Goal: Information Seeking & Learning: Learn about a topic

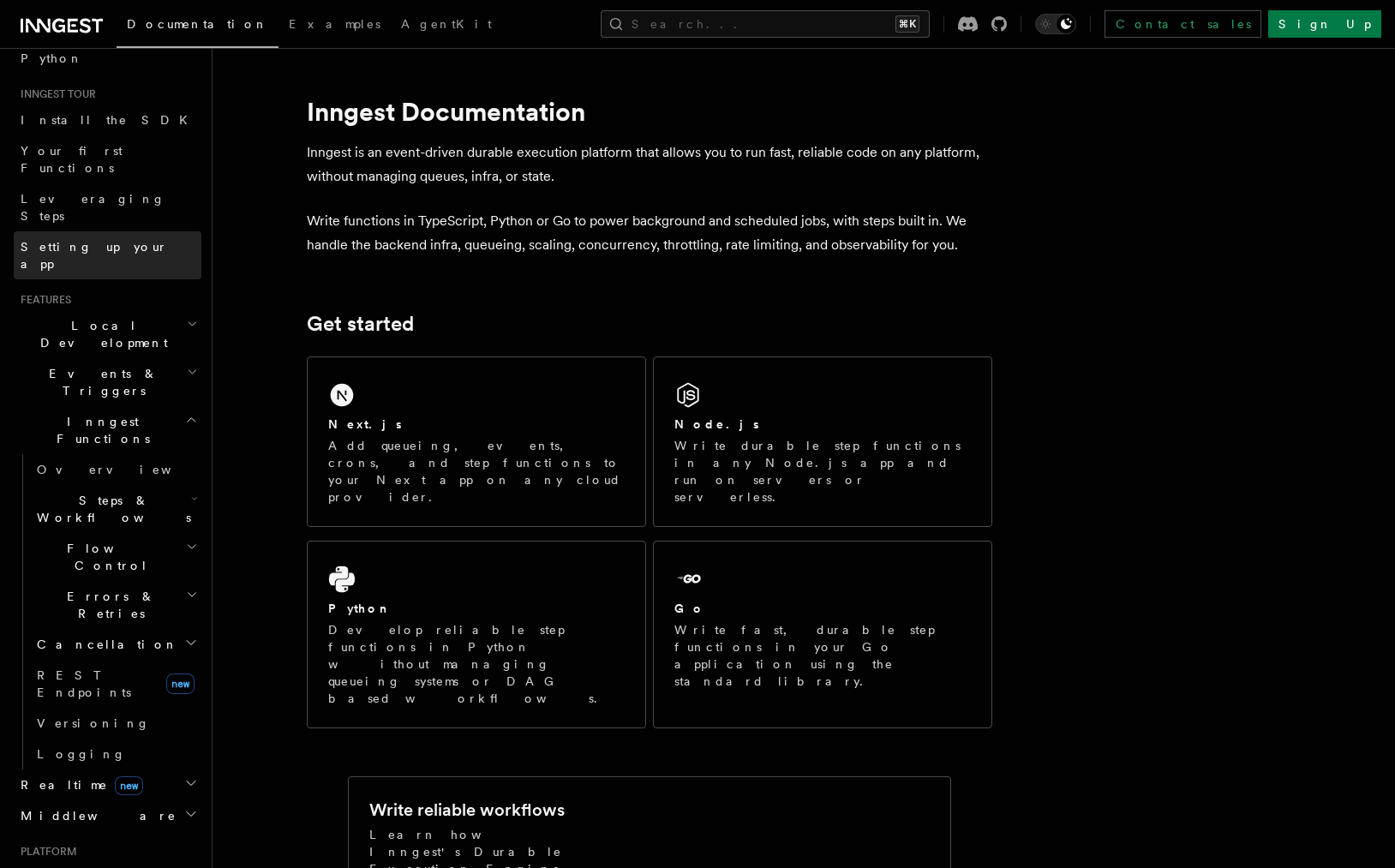
scroll to position [319, 0]
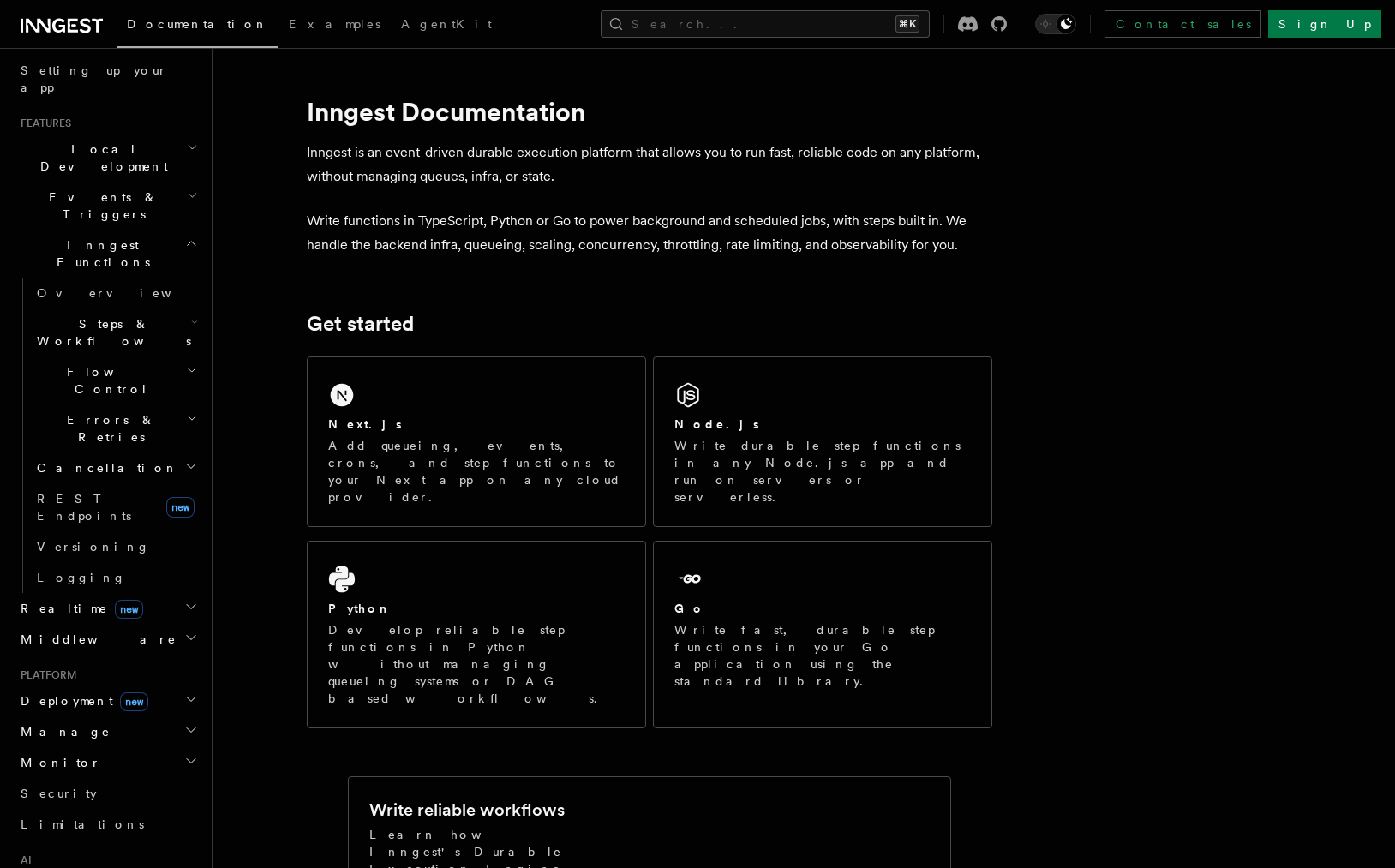
click at [71, 631] on span "Middleware" at bounding box center [95, 638] width 163 height 17
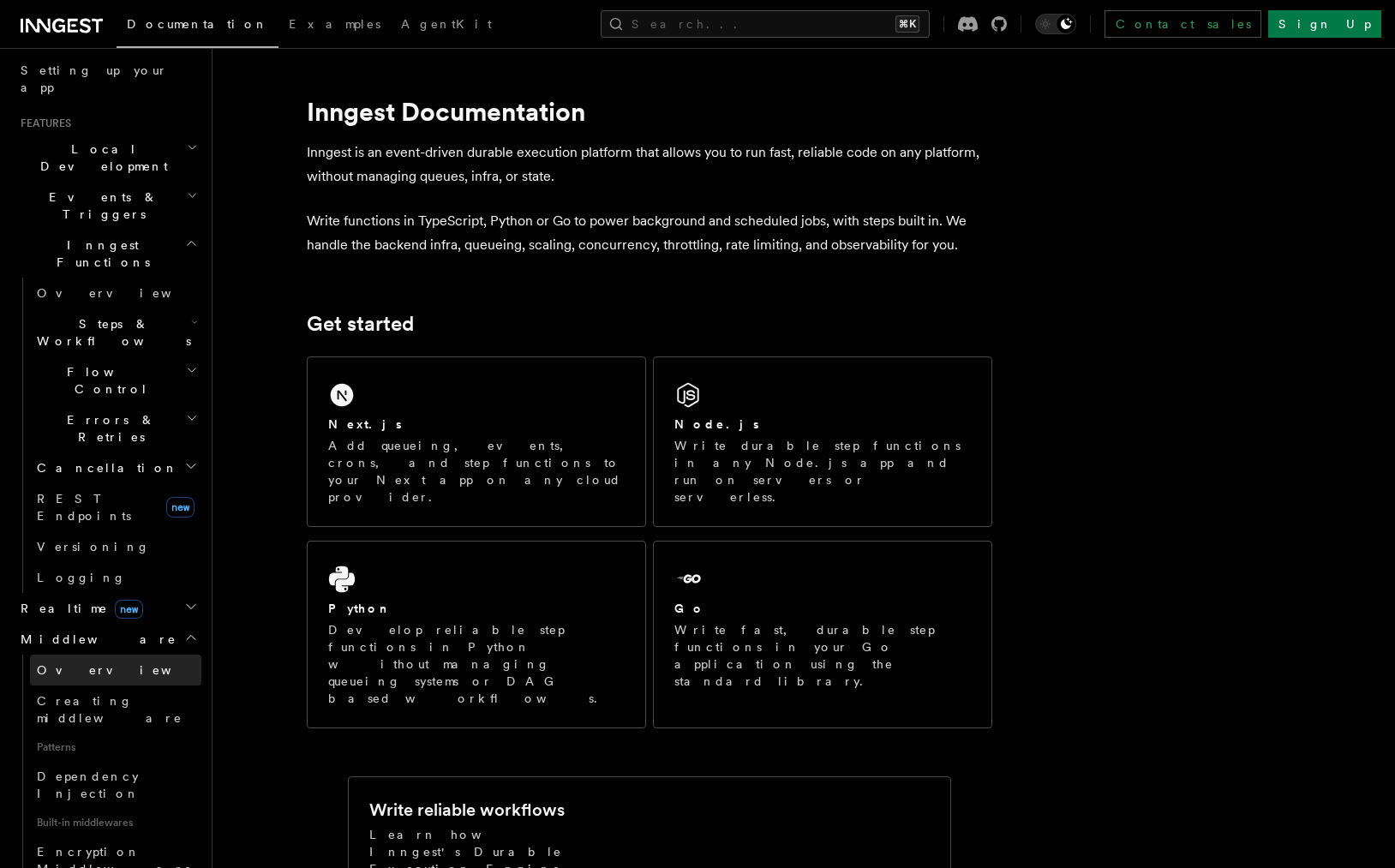
click at [69, 661] on span "Overview" at bounding box center [126, 669] width 177 height 17
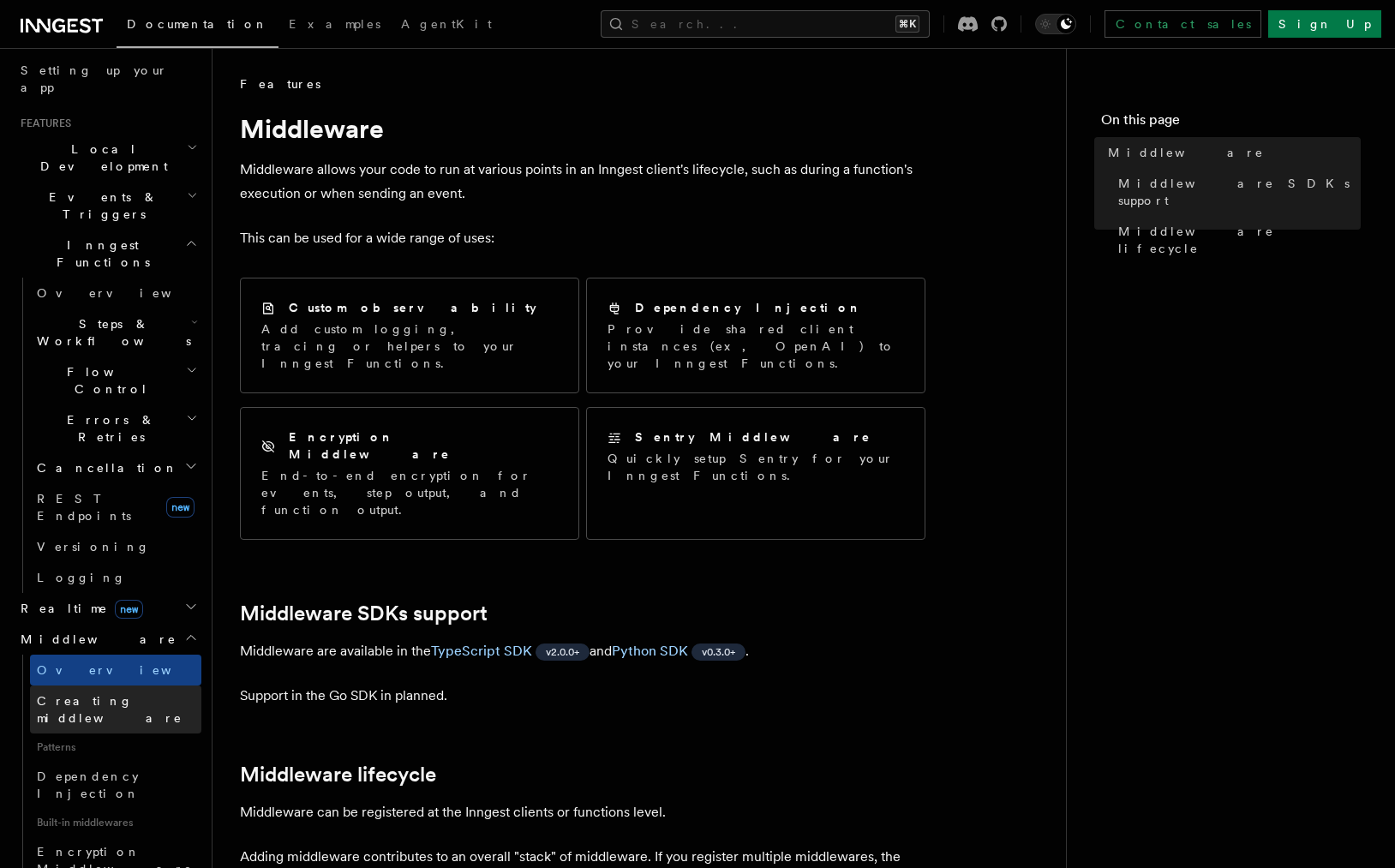
click at [71, 693] on span "Creating middleware" at bounding box center [110, 708] width 145 height 30
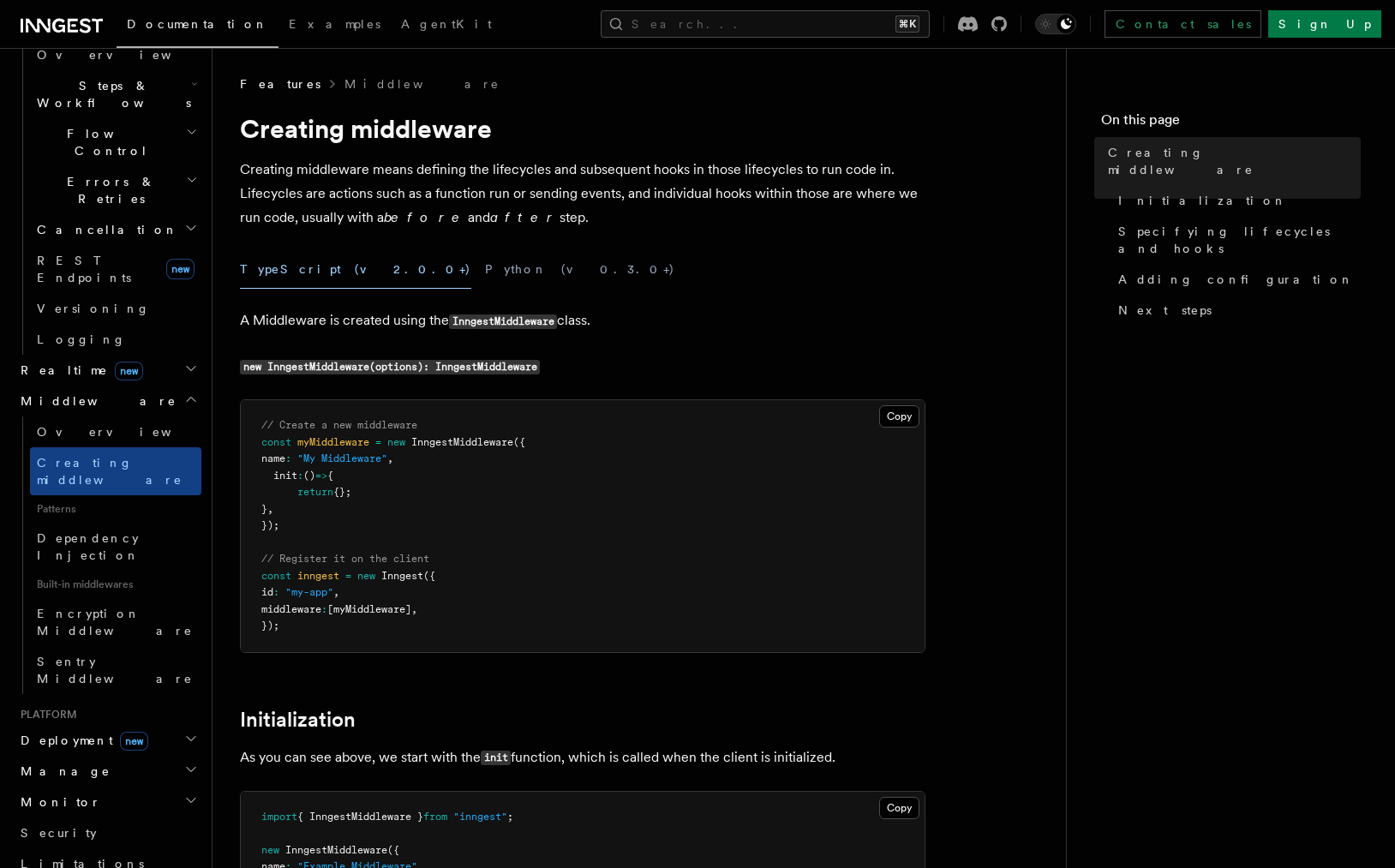
scroll to position [645, 0]
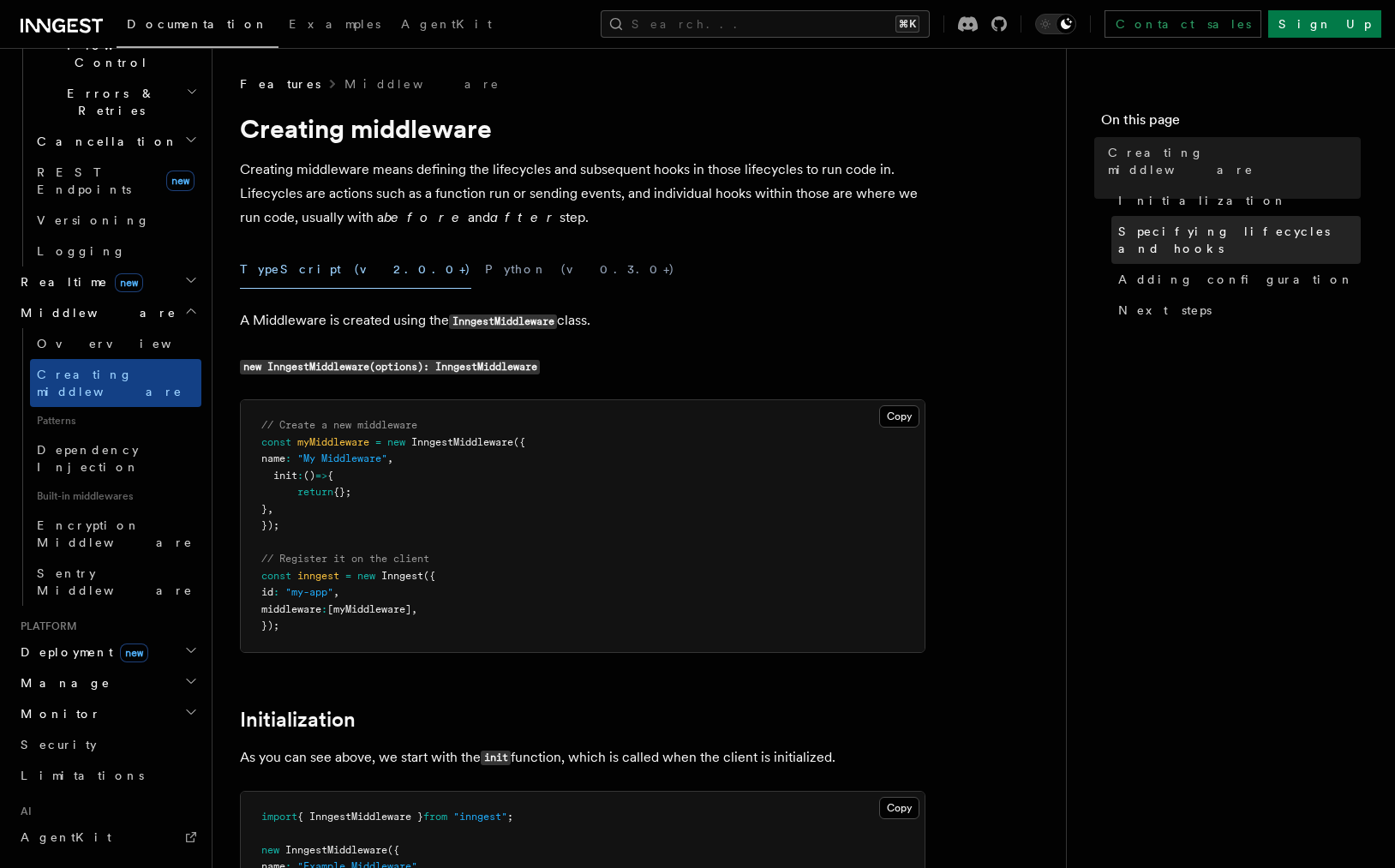
click at [1175, 223] on span "Specifying lifecycles and hooks" at bounding box center [1239, 239] width 242 height 34
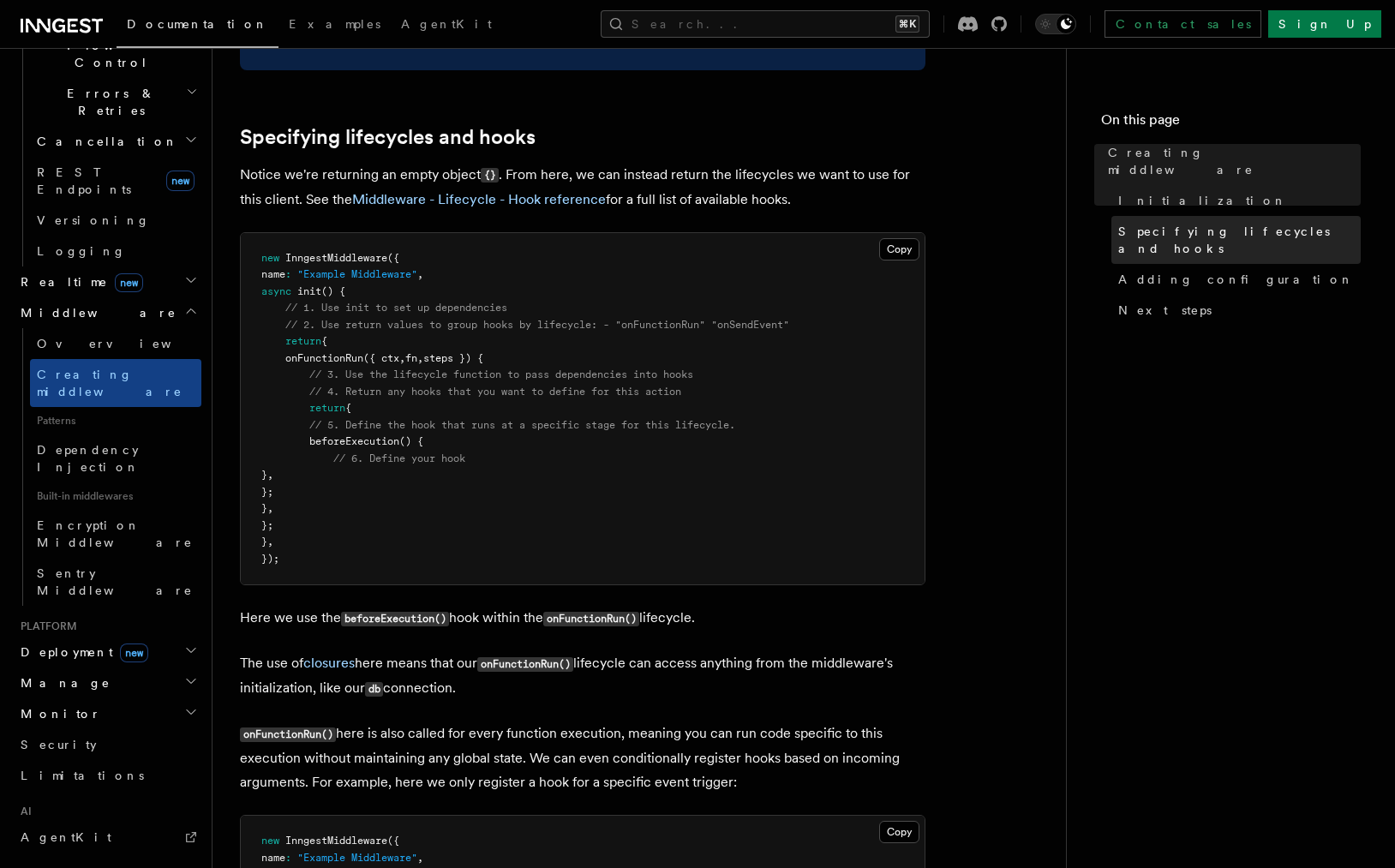
scroll to position [1391, 0]
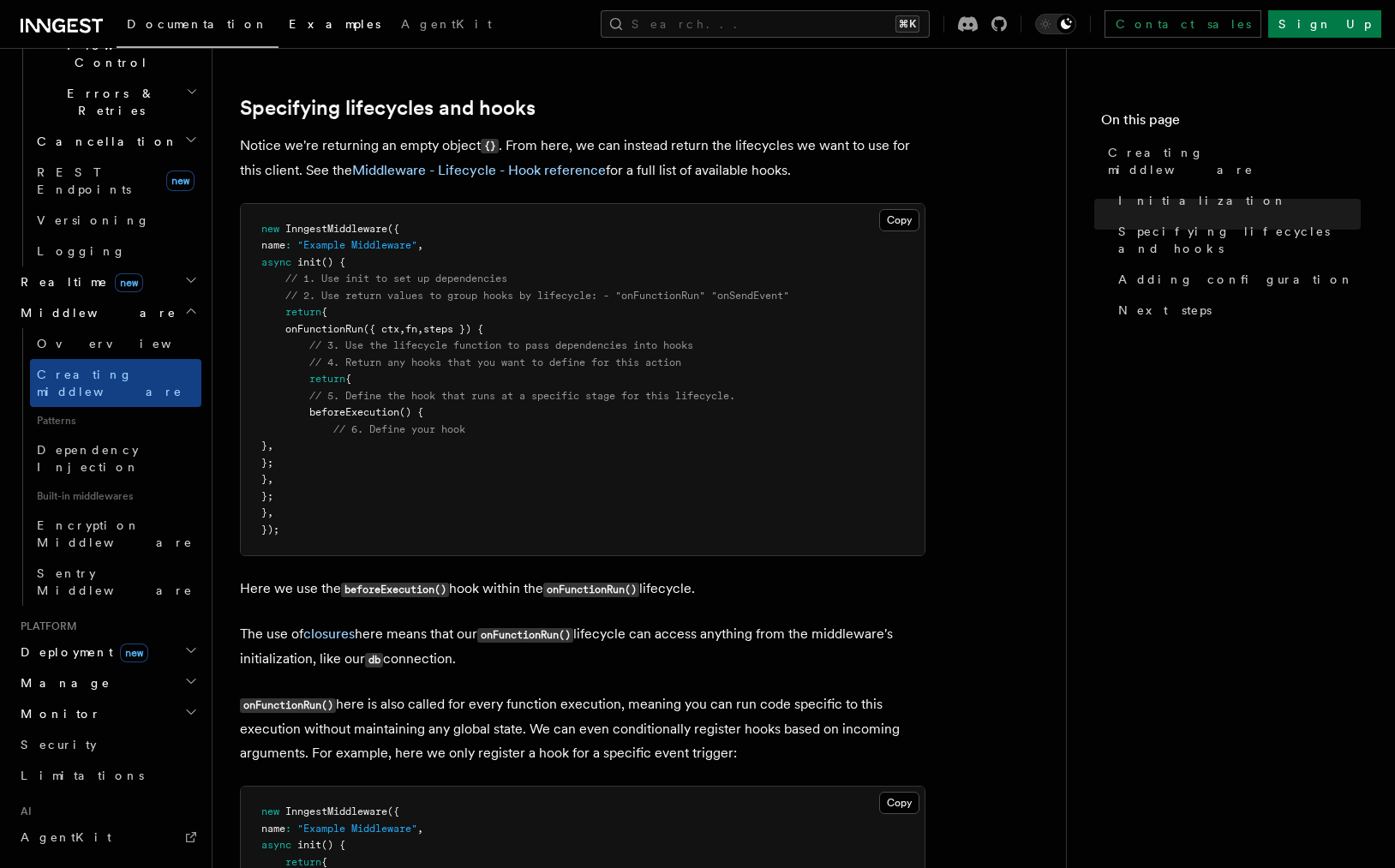
click at [288, 28] on span "Examples" at bounding box center [334, 24] width 91 height 14
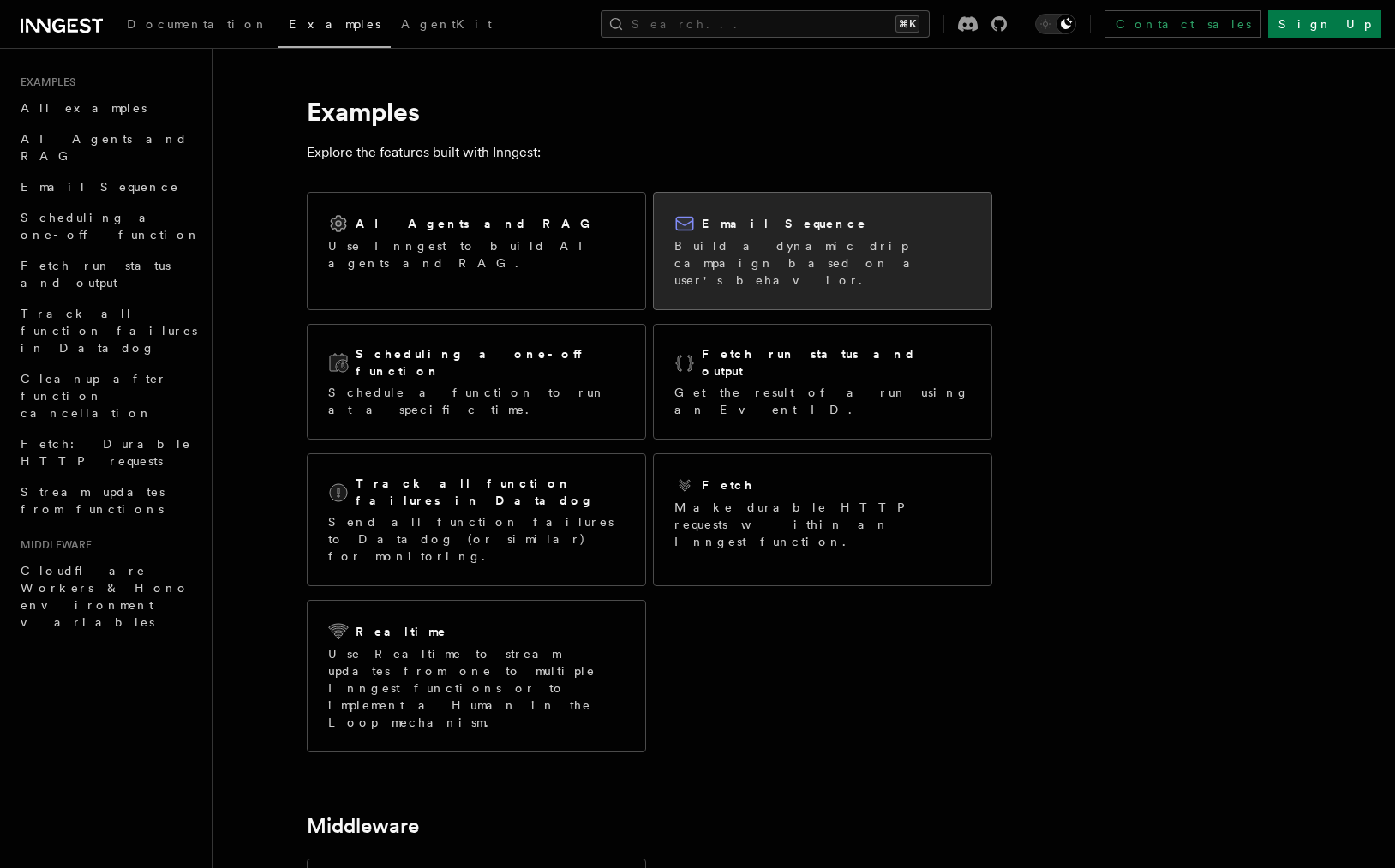
click at [723, 252] on p "Build a dynamic drip campaign based on a user's behavior." at bounding box center [822, 263] width 296 height 51
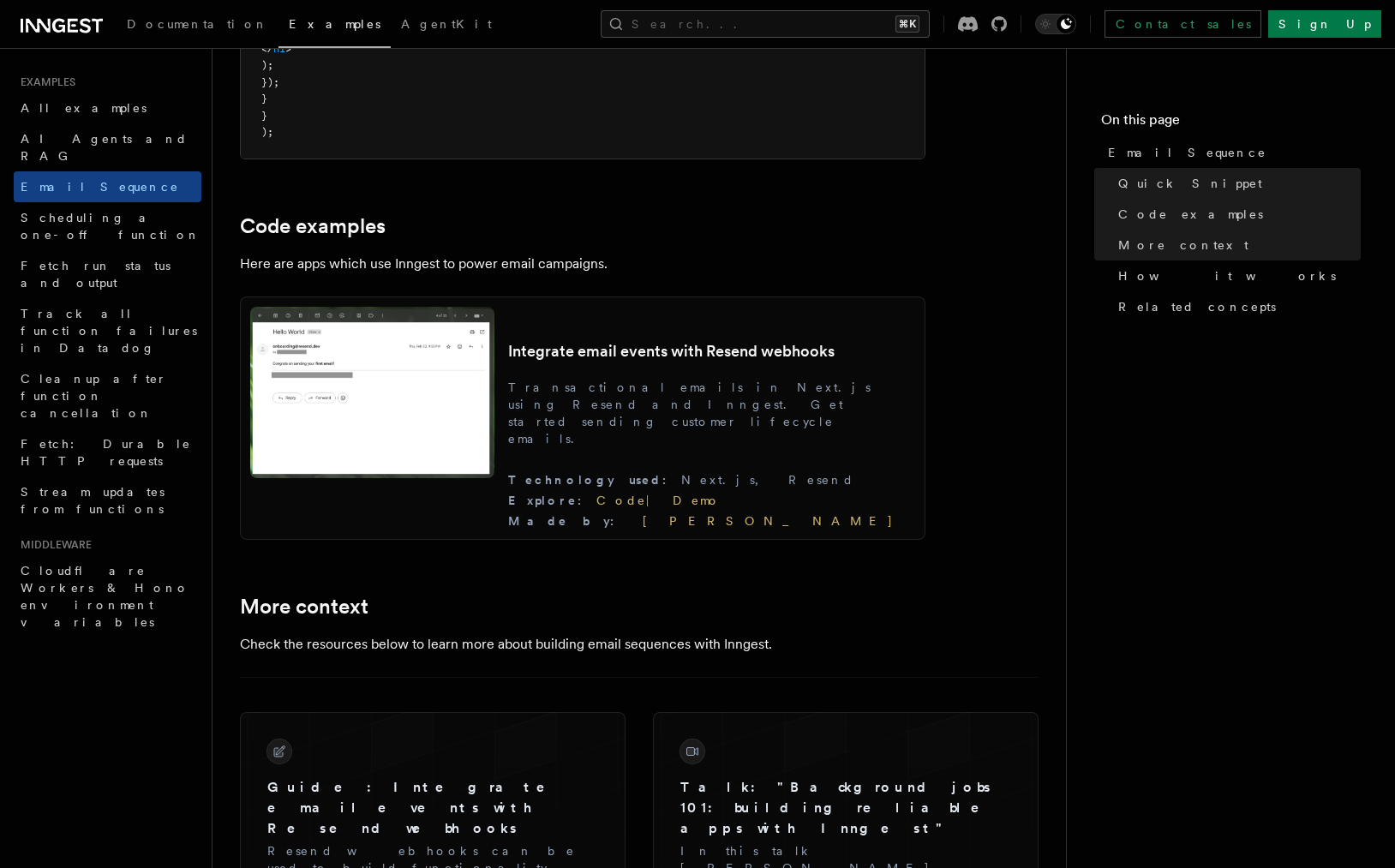
scroll to position [1527, 0]
